Goal: Task Accomplishment & Management: Manage account settings

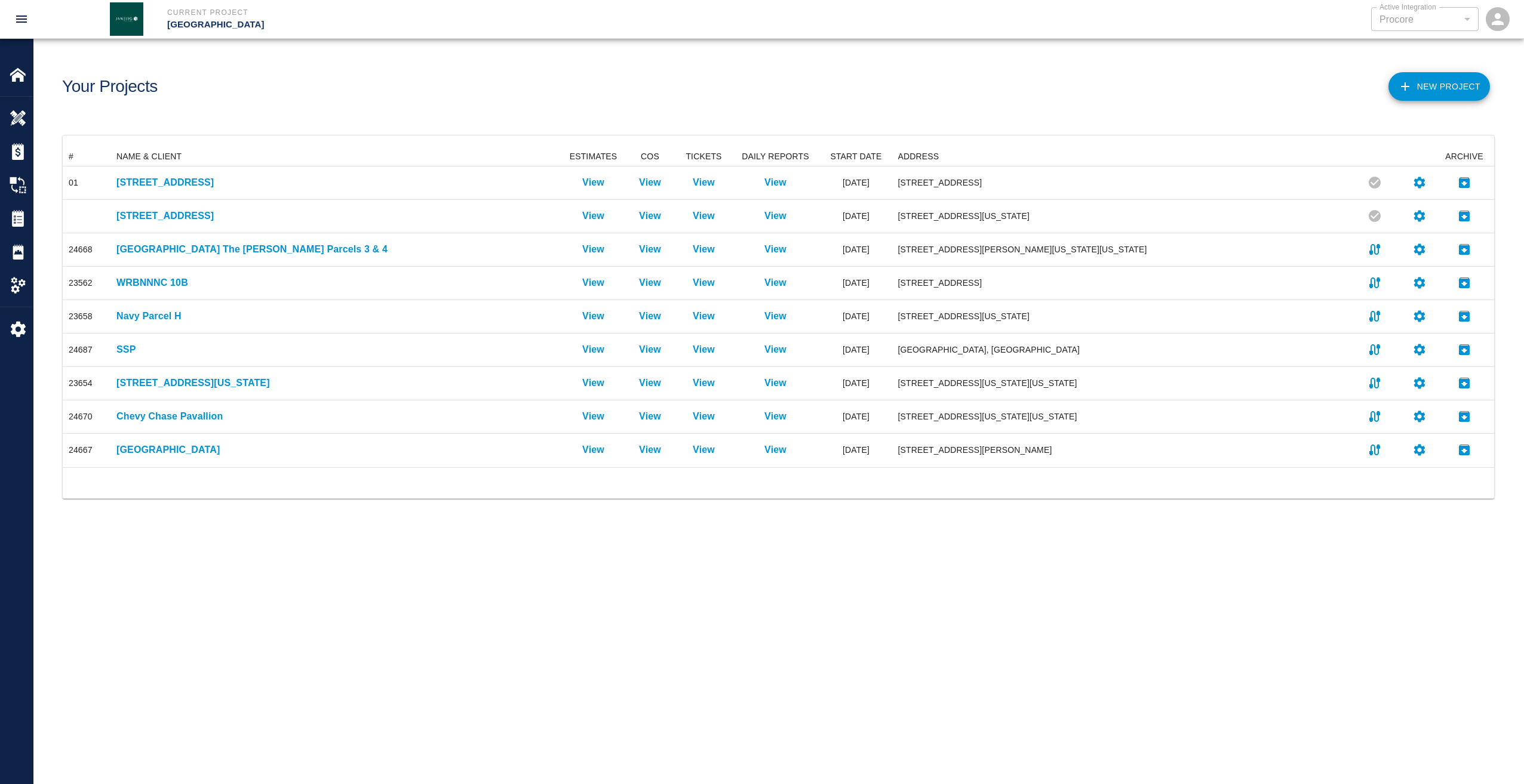
scroll to position [310, 1422]
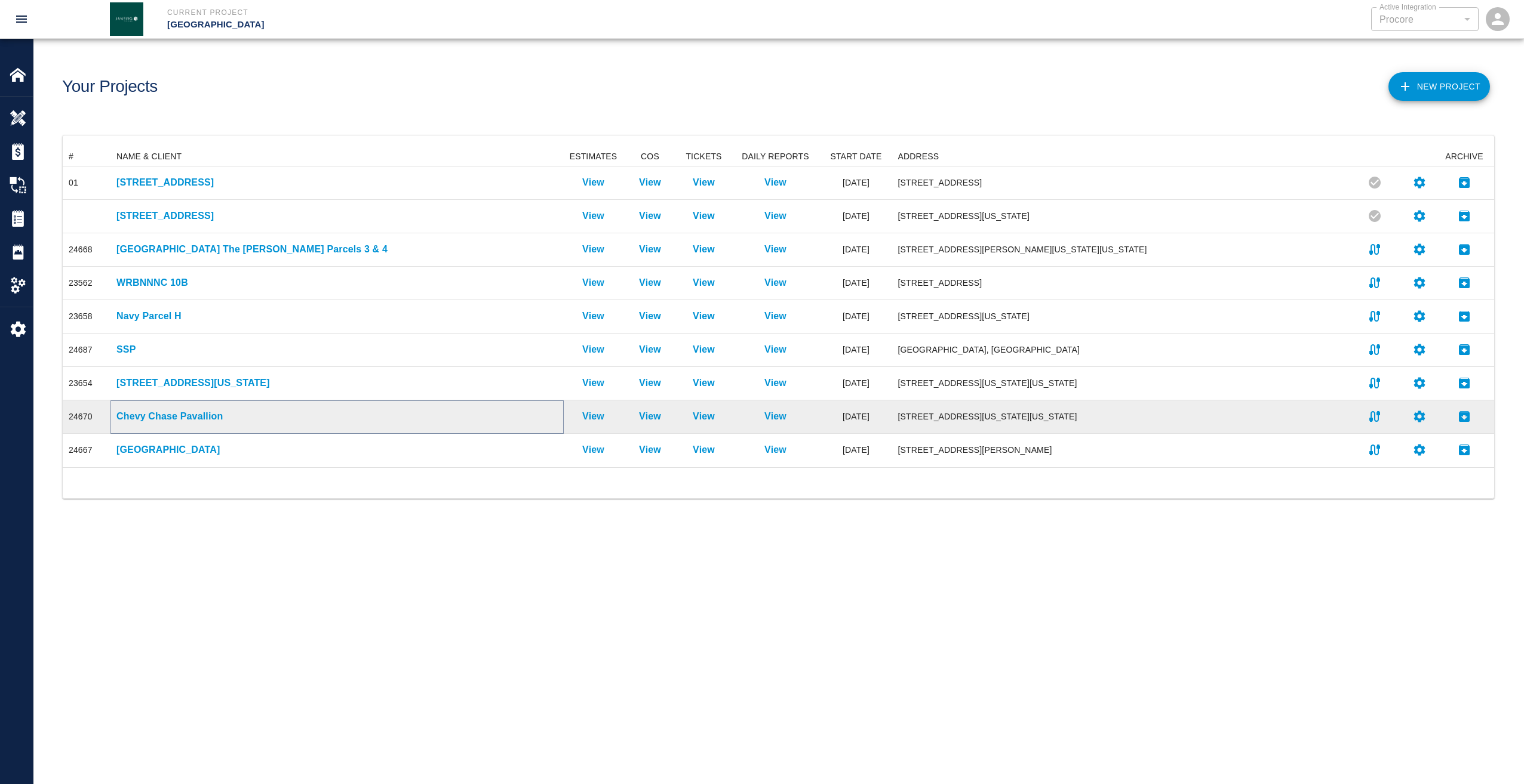
click at [161, 418] on p "Chevy Chase Pavallion" at bounding box center [337, 416] width 441 height 15
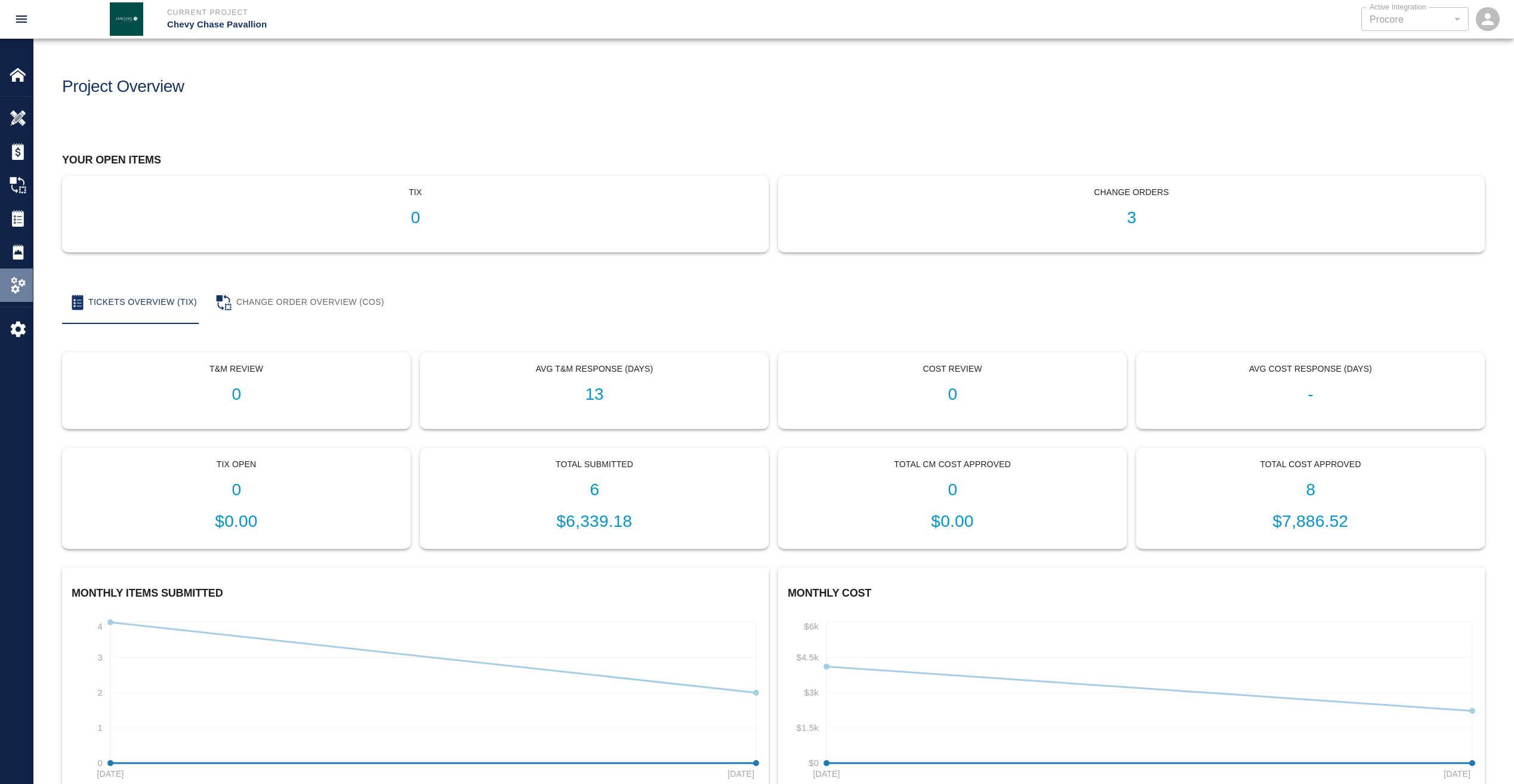
click at [27, 279] on div at bounding box center [26, 284] width 33 height 16
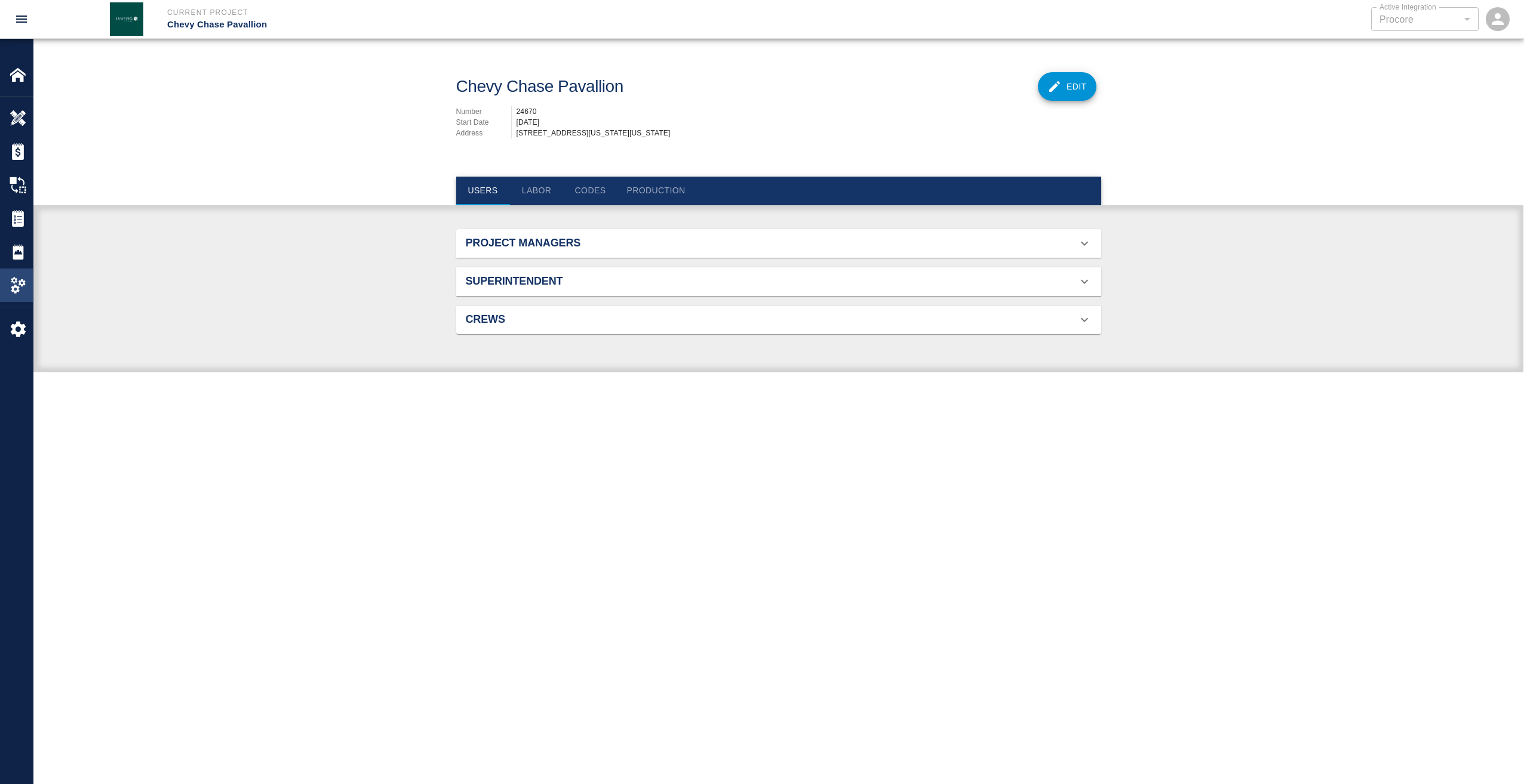
scroll to position [77, 616]
click at [908, 250] on div "Project Managers" at bounding box center [772, 244] width 612 height 14
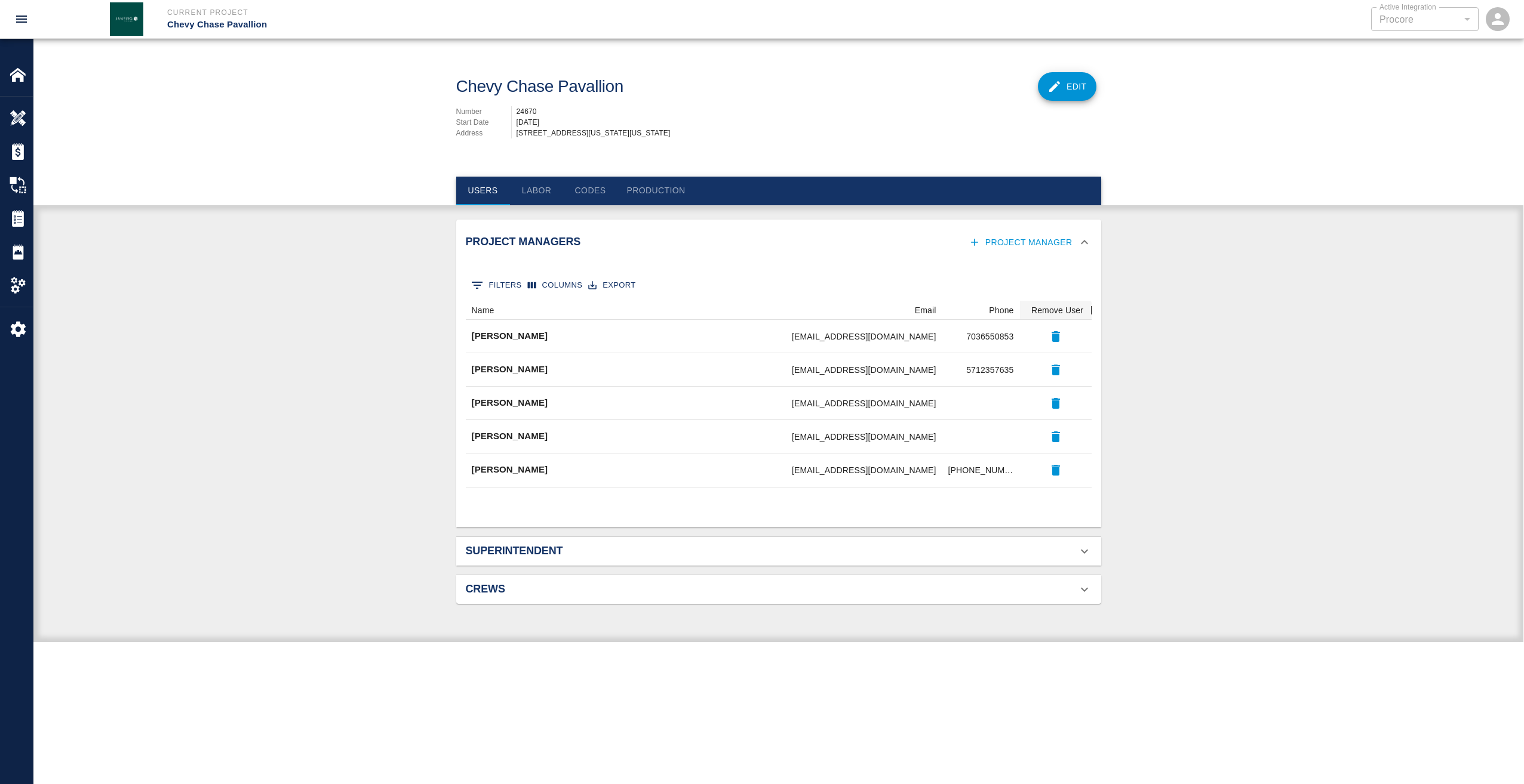
click at [980, 248] on icon "button" at bounding box center [975, 243] width 12 height 12
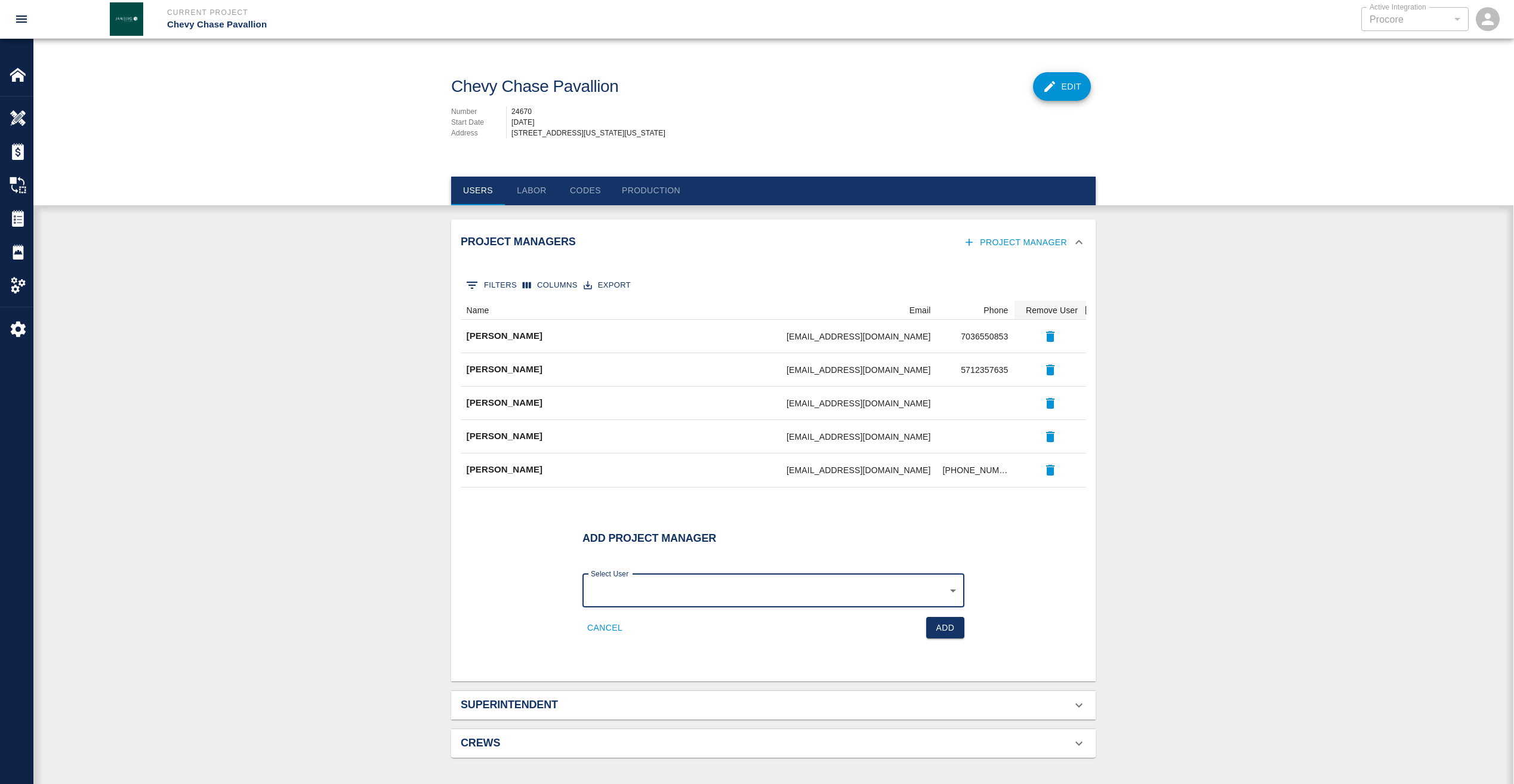
scroll to position [0, 0]
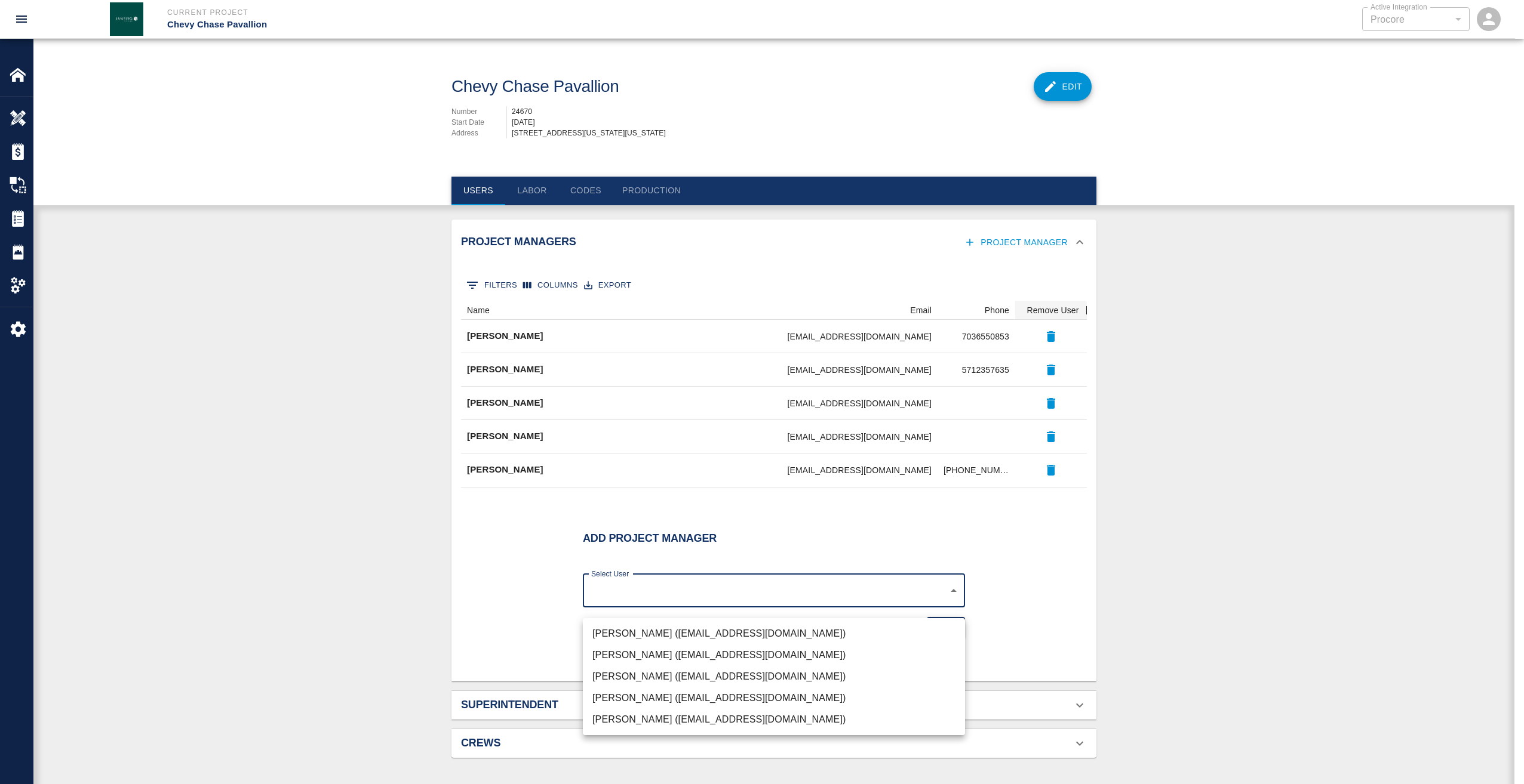
click at [945, 597] on body "Current Project Chevy Chase Pavallion Active Integration Procore 1 Active Integ…" at bounding box center [762, 392] width 1524 height 784
click at [767, 629] on li "[PERSON_NAME] ([EMAIL_ADDRESS][DOMAIN_NAME])" at bounding box center [774, 634] width 382 height 21
type input "80ebecdb-5e96-4112-92f2-063dac41506e"
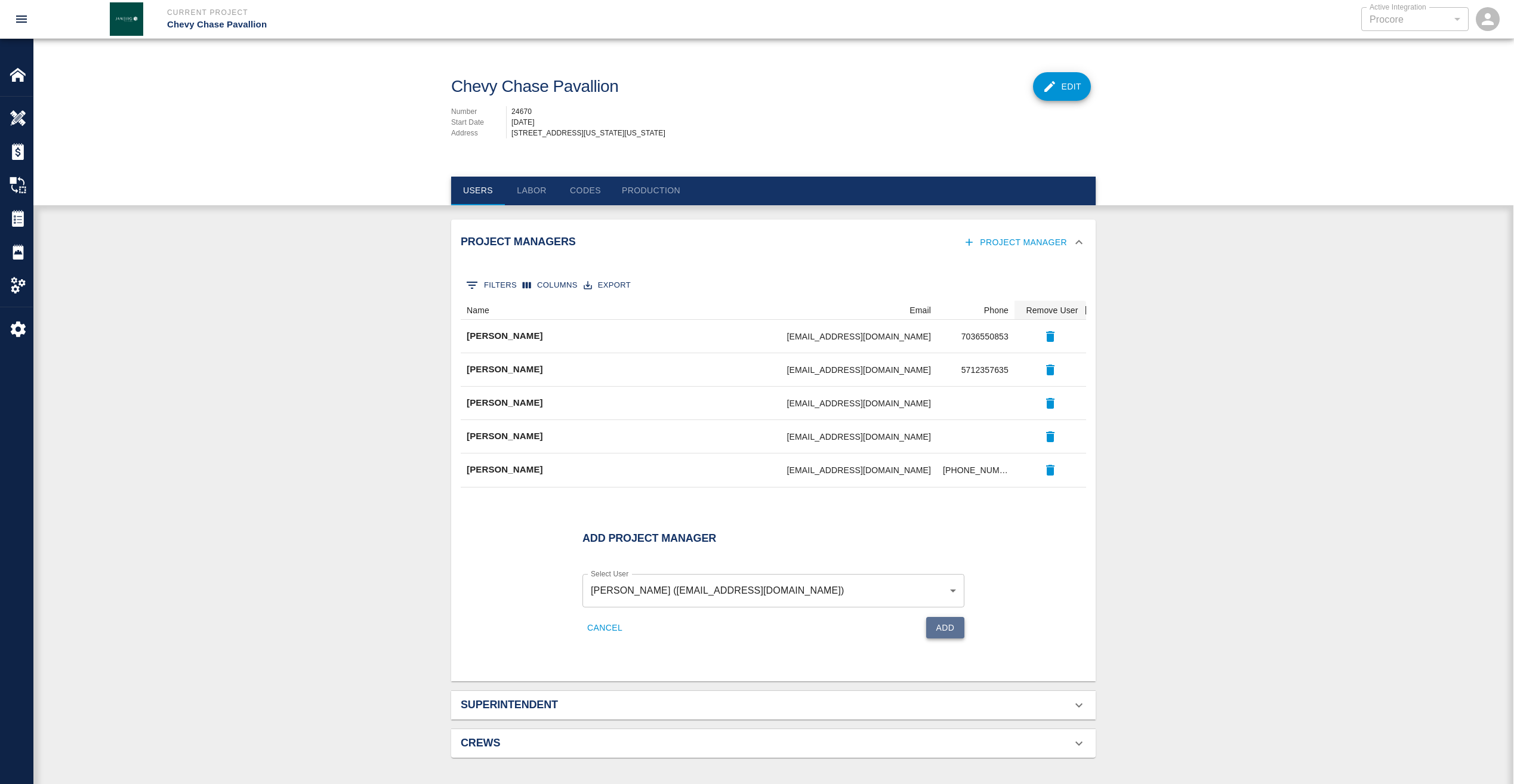
click at [938, 634] on button "Add" at bounding box center [945, 628] width 38 height 22
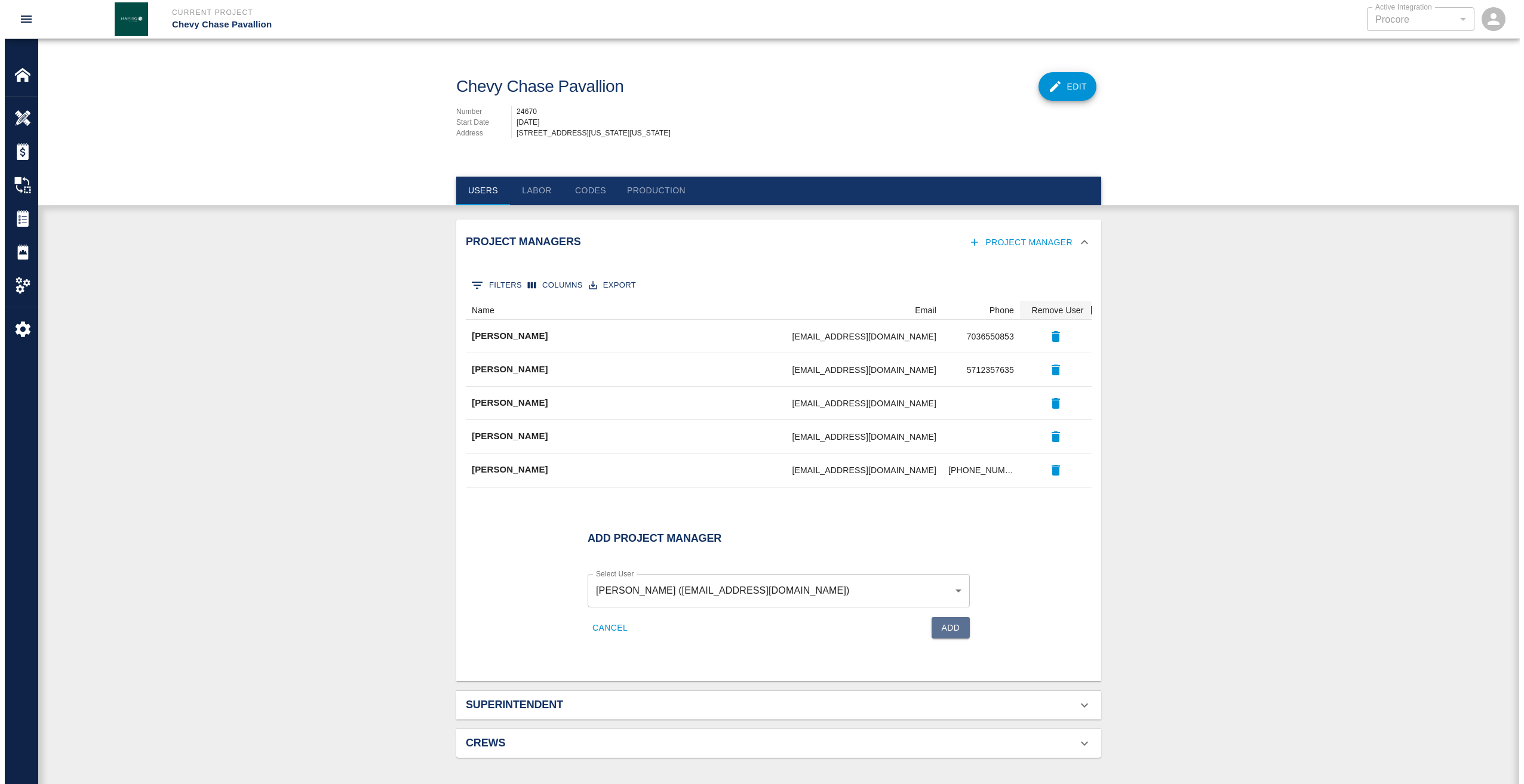
scroll to position [211, 616]
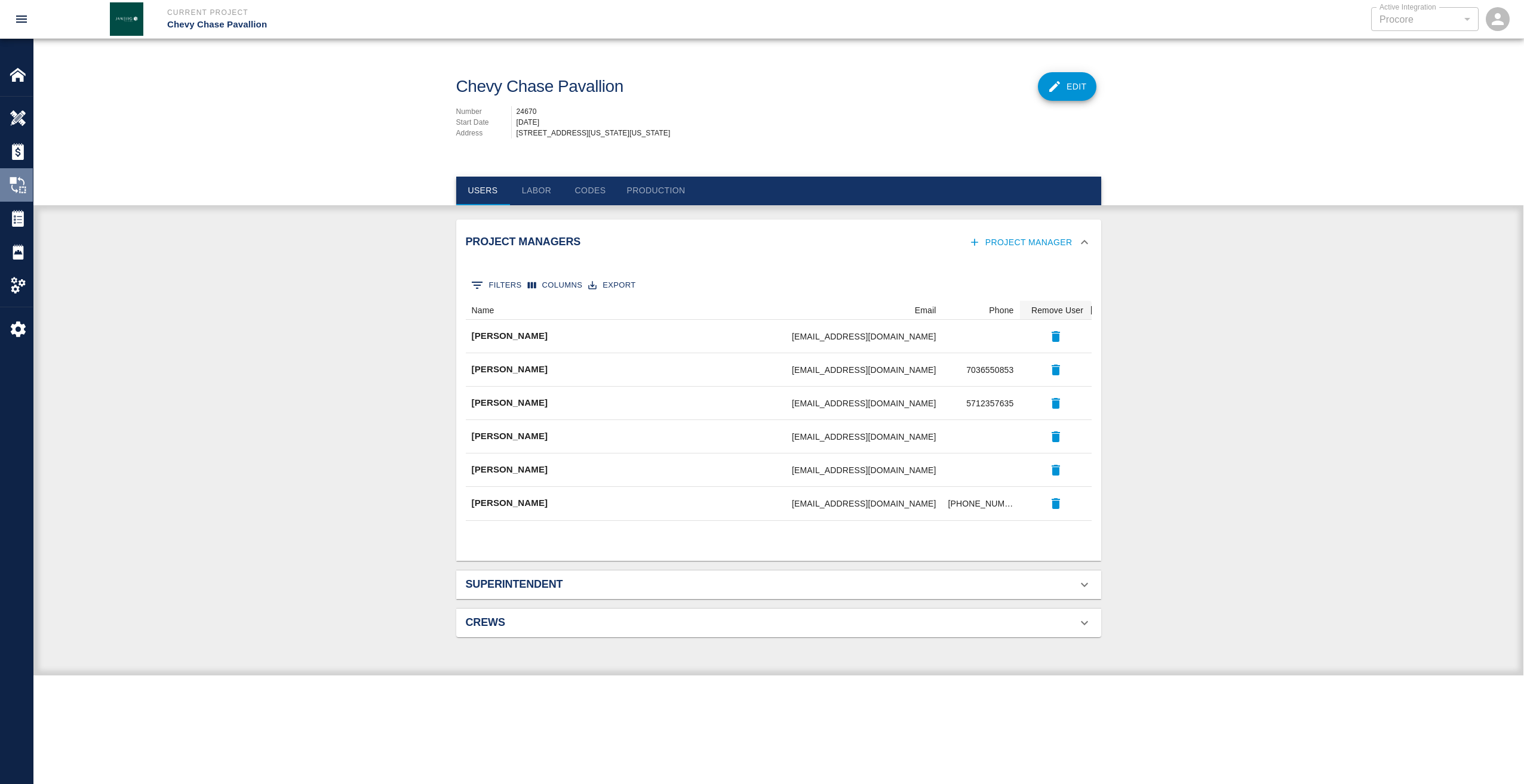
click at [15, 178] on img at bounding box center [17, 184] width 17 height 16
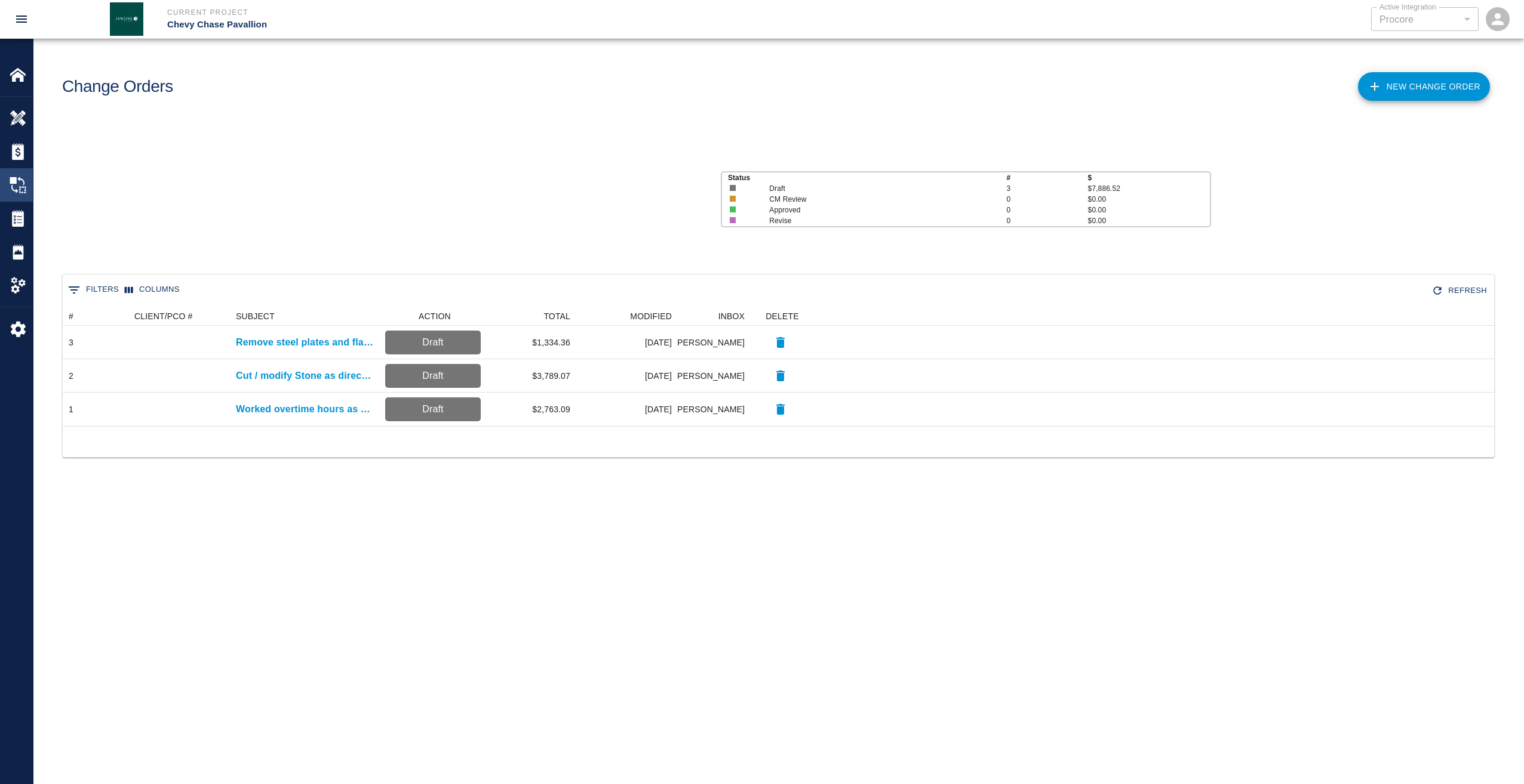
scroll to position [111, 1422]
click at [17, 216] on img at bounding box center [17, 217] width 17 height 16
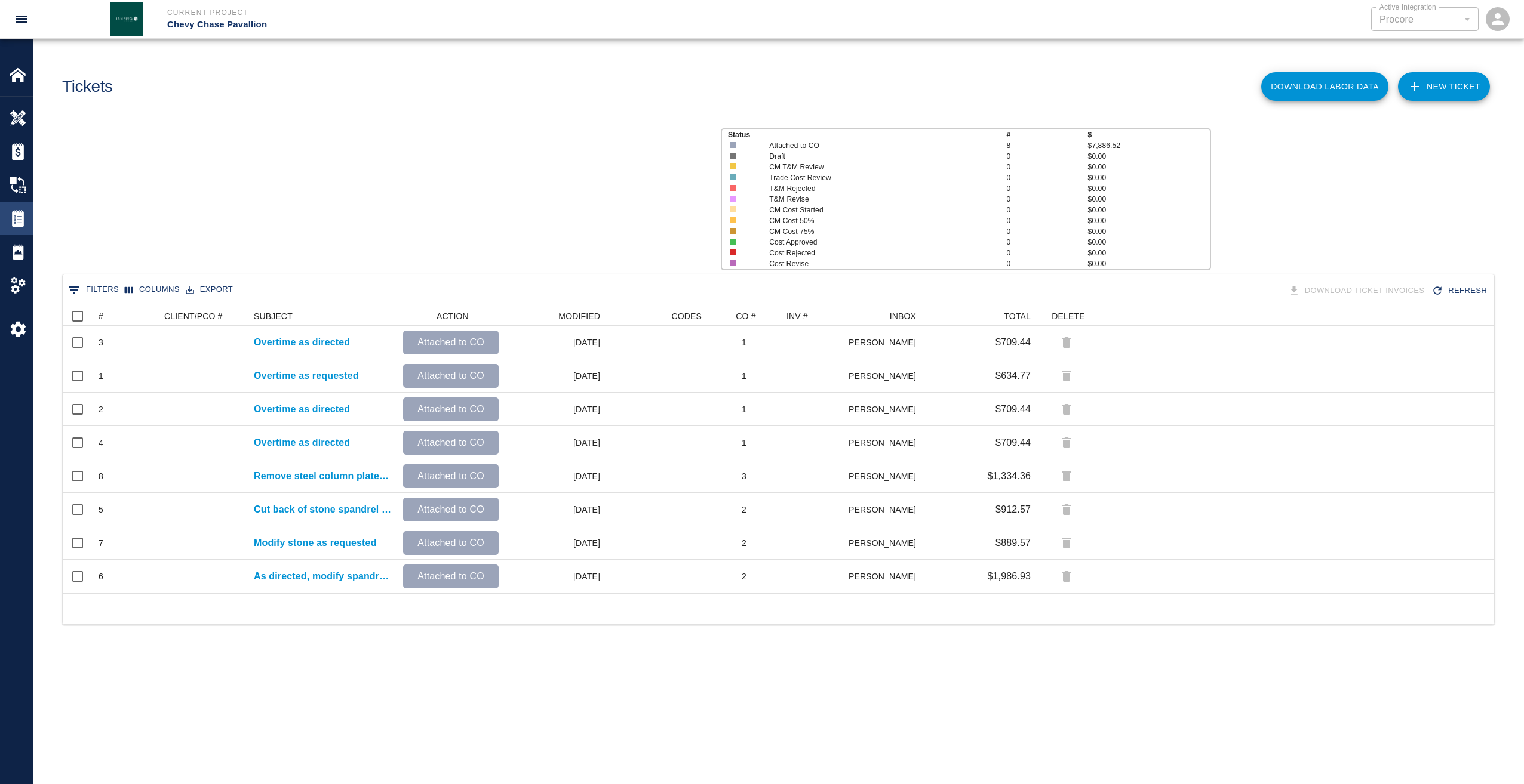
scroll to position [278, 1422]
click at [102, 317] on div "#" at bounding box center [100, 316] width 5 height 19
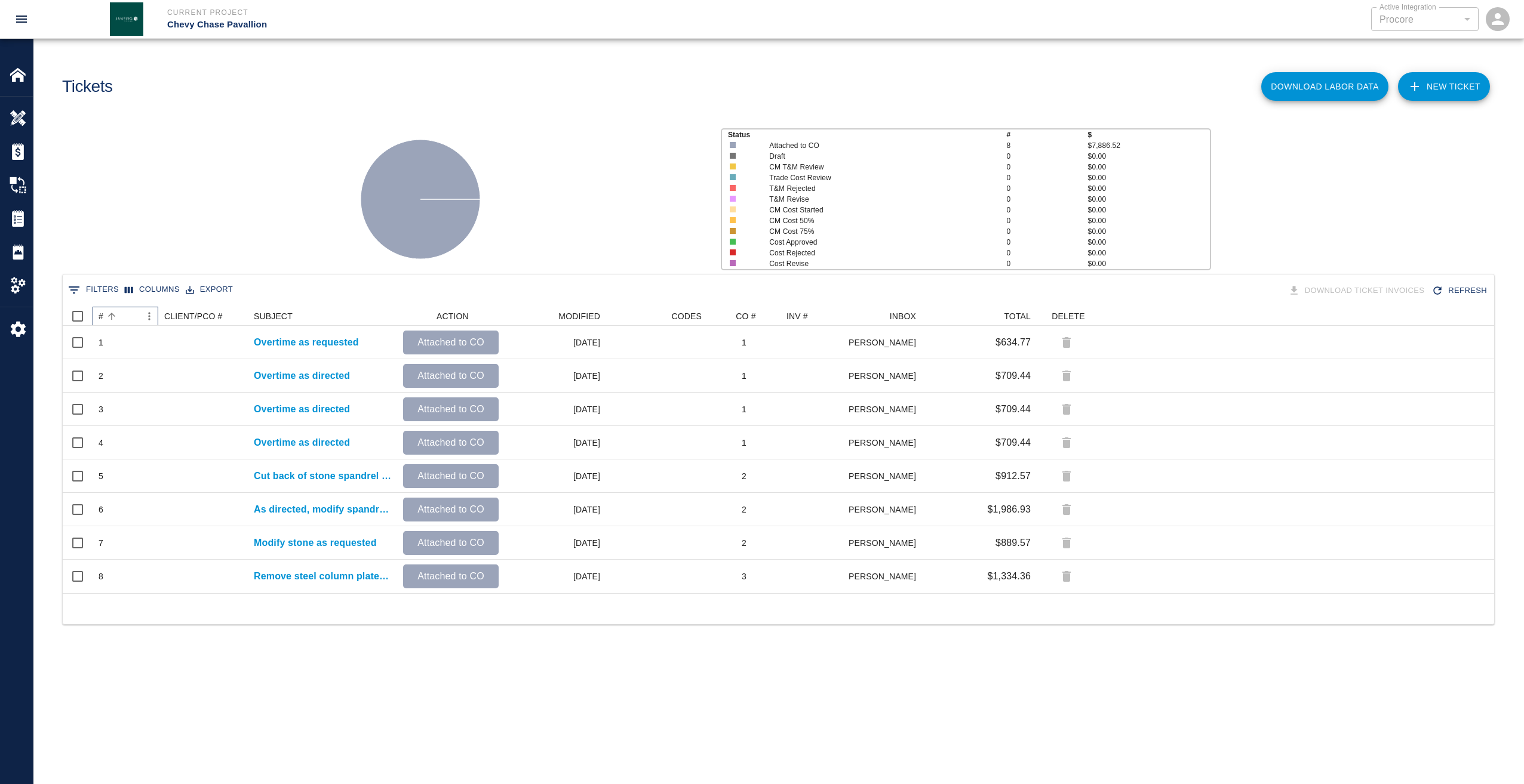
click at [102, 317] on div "#" at bounding box center [100, 316] width 5 height 19
